Goal: Book appointment/travel/reservation

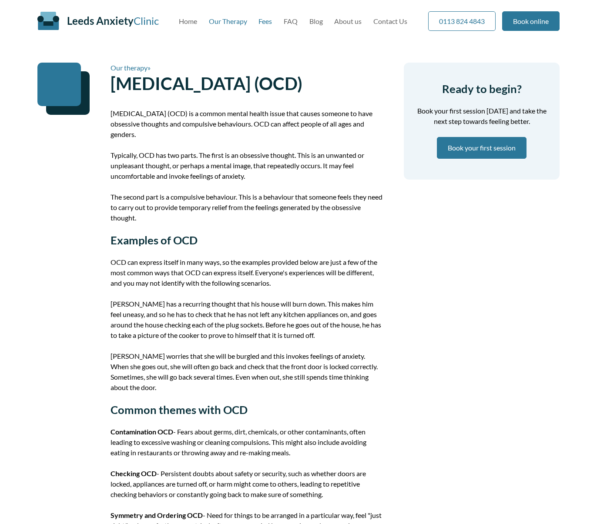
click at [261, 23] on link "Fees" at bounding box center [264, 21] width 13 height 8
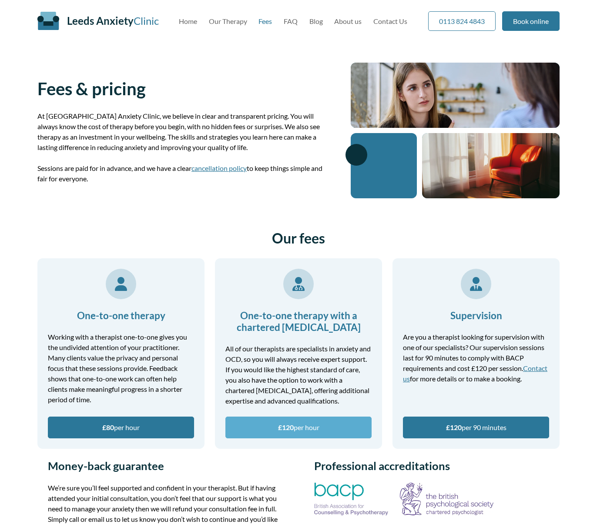
click at [301, 433] on link "£120 per hour" at bounding box center [298, 428] width 146 height 22
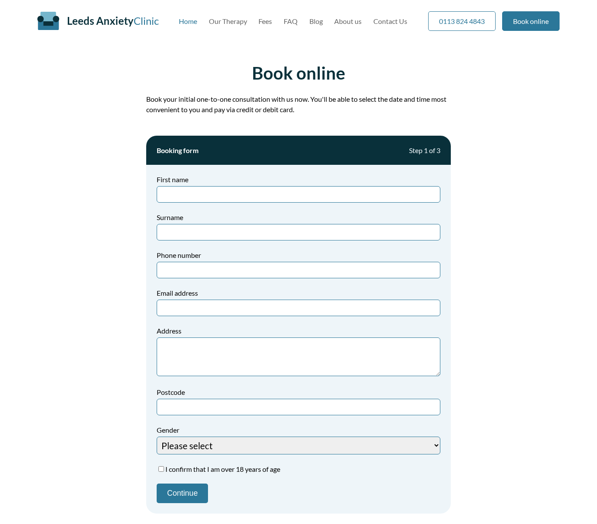
click at [184, 20] on link "Home" at bounding box center [188, 21] width 18 height 8
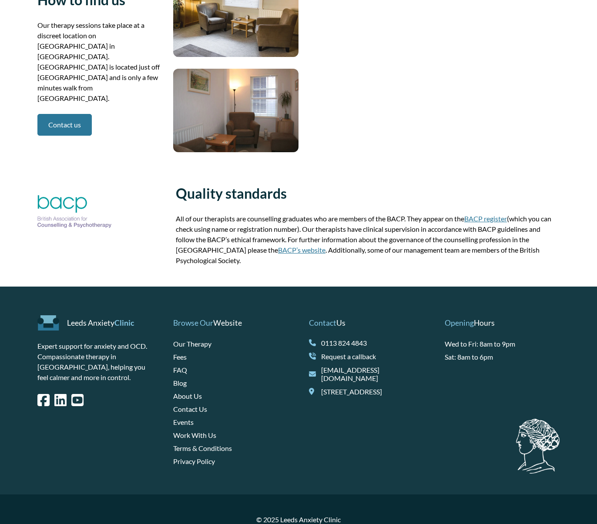
scroll to position [1418, 0]
